Goal: Task Accomplishment & Management: Manage account settings

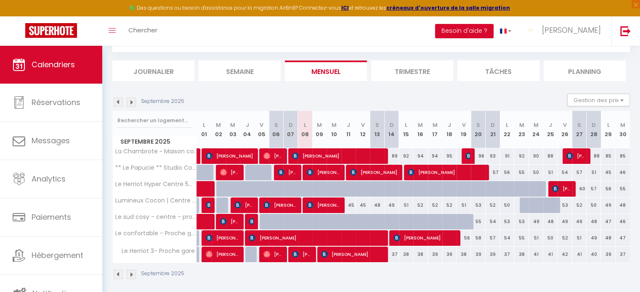
scroll to position [48, 0]
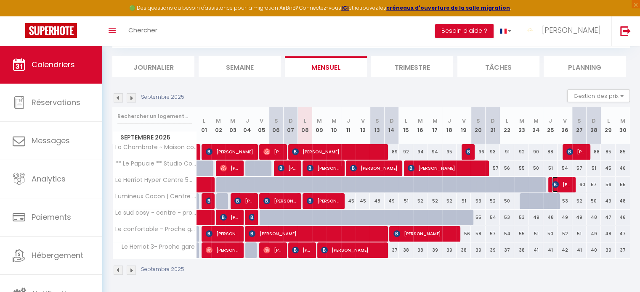
click at [569, 181] on span "[PERSON_NAME]" at bounding box center [561, 185] width 19 height 16
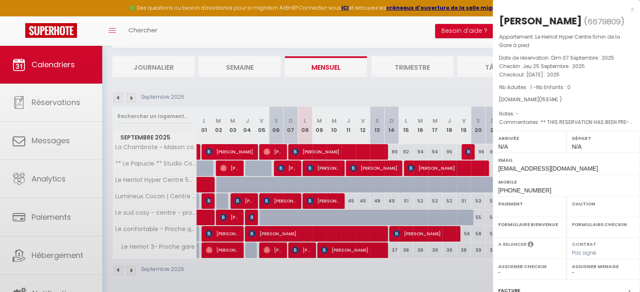
select select "OK"
select select "KO"
select select "0"
select select "1"
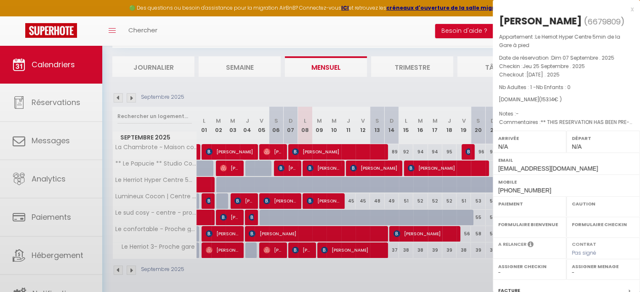
select select
select select "41519"
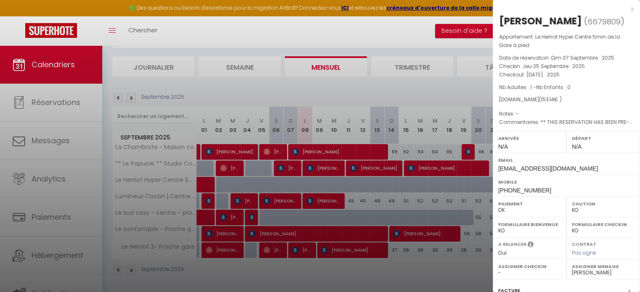
click at [432, 91] on div at bounding box center [320, 146] width 640 height 292
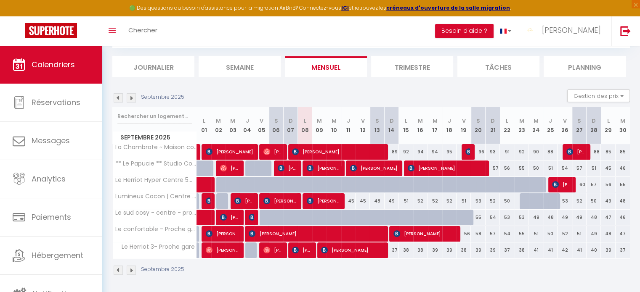
click at [537, 184] on div at bounding box center [541, 190] width 14 height 16
type input "59"
type input "Mer 24 Septembre 2025"
type input "Jeu 25 Septembre 2025"
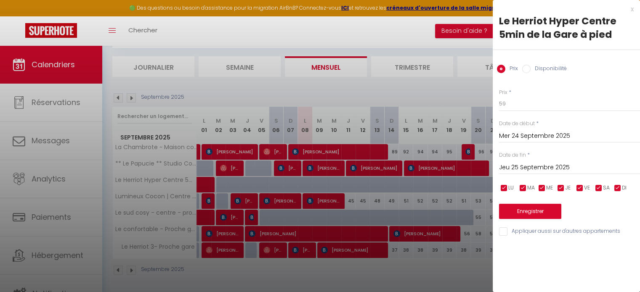
click at [527, 67] on input "Disponibilité" at bounding box center [526, 69] width 8 height 8
radio input "true"
radio input "false"
click at [542, 164] on input "Jeu 25 Septembre 2025" at bounding box center [569, 168] width 141 height 11
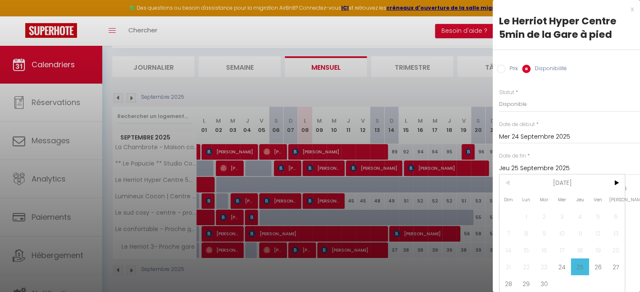
scroll to position [6, 0]
click at [545, 275] on span "30" at bounding box center [544, 283] width 18 height 17
type input "[DATE]"
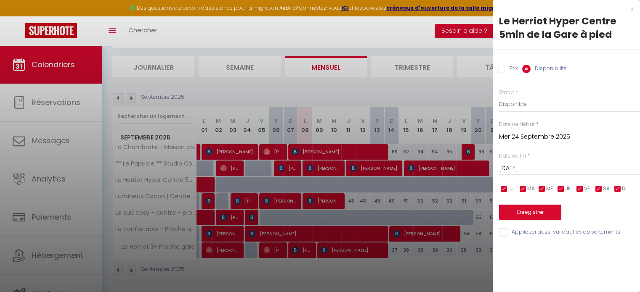
scroll to position [0, 0]
click at [510, 101] on select "Disponible Indisponible" at bounding box center [569, 104] width 141 height 16
select select "0"
click at [499, 96] on select "Disponible Indisponible" at bounding box center [569, 104] width 141 height 16
click at [542, 215] on button "Enregistrer" at bounding box center [530, 212] width 62 height 15
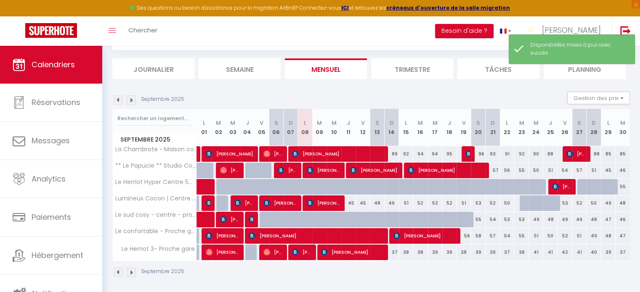
scroll to position [48, 0]
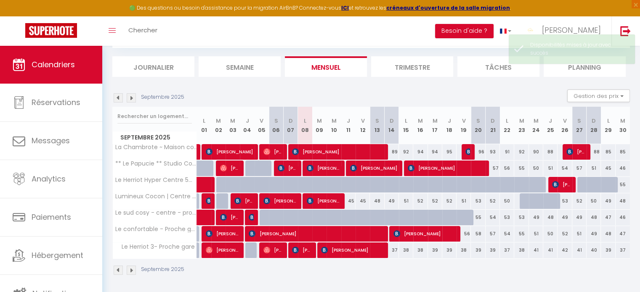
click at [130, 99] on img at bounding box center [131, 97] width 9 height 9
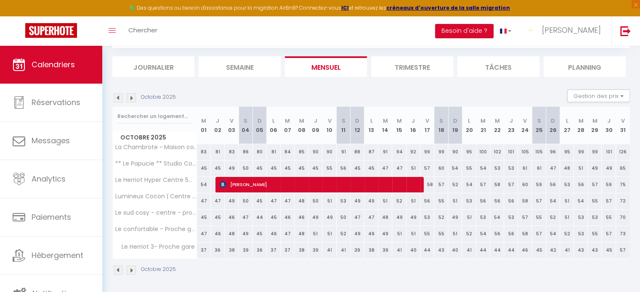
click at [116, 99] on img at bounding box center [118, 97] width 9 height 9
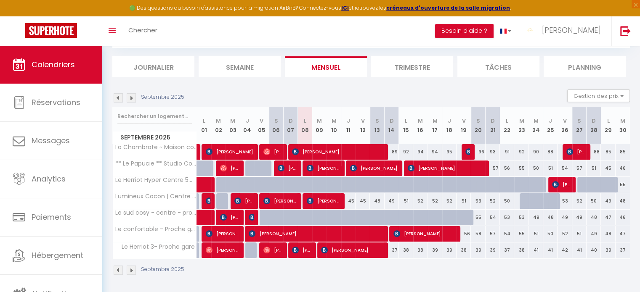
click at [610, 186] on div at bounding box center [613, 190] width 14 height 16
select select "1"
type input "Lun 29 Septembre 2025"
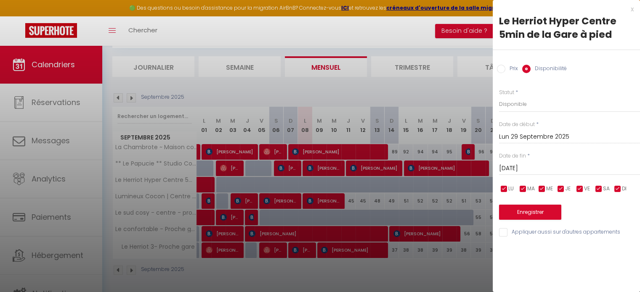
click at [526, 164] on input "[DATE]" at bounding box center [569, 168] width 141 height 11
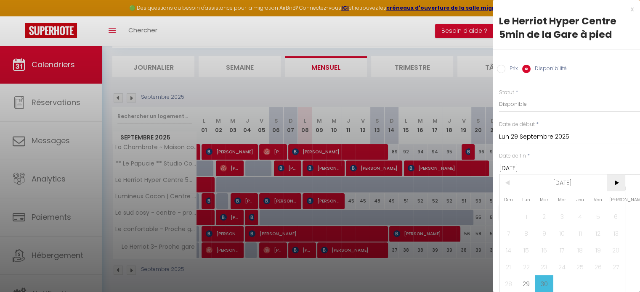
click at [619, 181] on span ">" at bounding box center [616, 183] width 18 height 17
click at [567, 221] on span "1" at bounding box center [562, 216] width 18 height 17
type input "Mer 01 Octobre 2025"
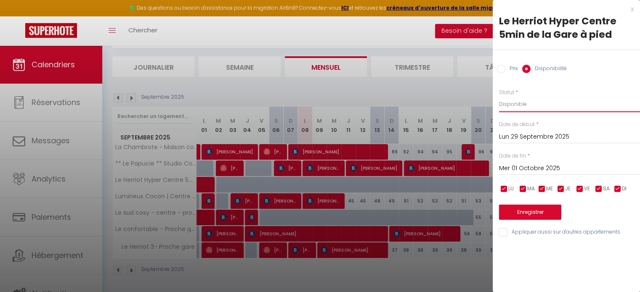
click at [513, 104] on select "Disponible Indisponible" at bounding box center [569, 104] width 141 height 16
select select "0"
click at [499, 96] on select "Disponible Indisponible" at bounding box center [569, 104] width 141 height 16
click at [535, 212] on button "Enregistrer" at bounding box center [530, 212] width 62 height 15
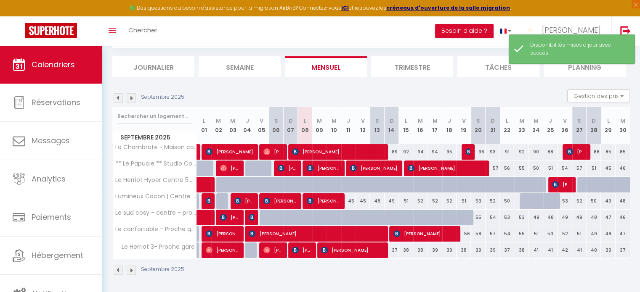
click at [130, 94] on img at bounding box center [131, 97] width 9 height 9
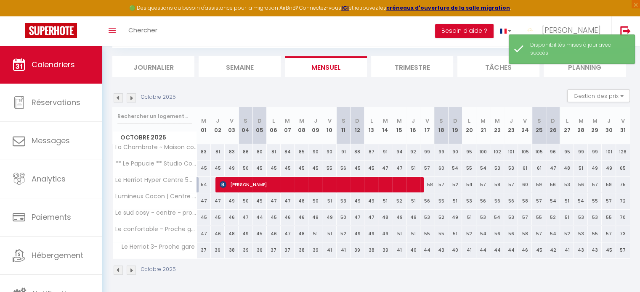
click at [118, 99] on img at bounding box center [118, 97] width 9 height 9
